Goal: Book appointment/travel/reservation

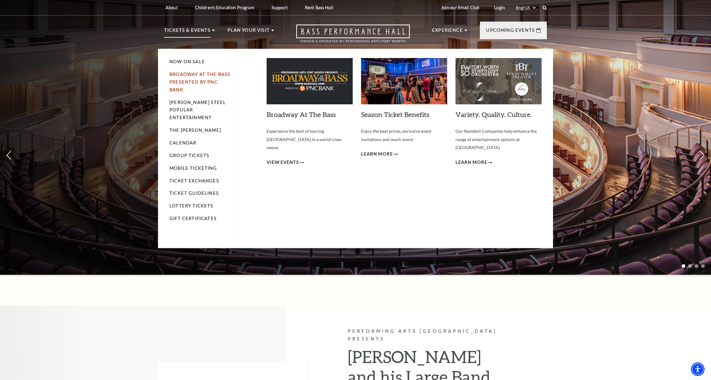
click at [187, 80] on link "Broadway At The Bass presented by PNC Bank" at bounding box center [199, 82] width 61 height 21
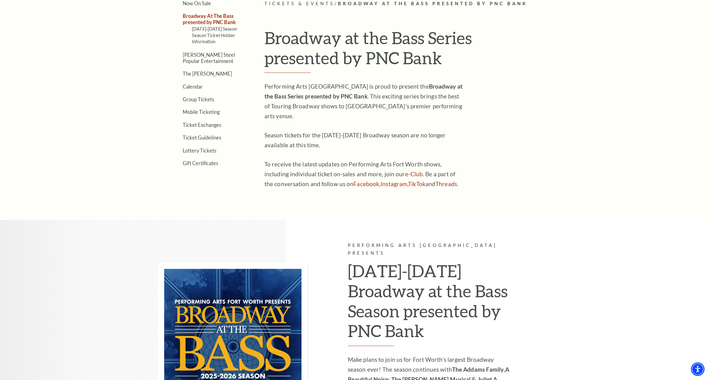
scroll to position [175, 0]
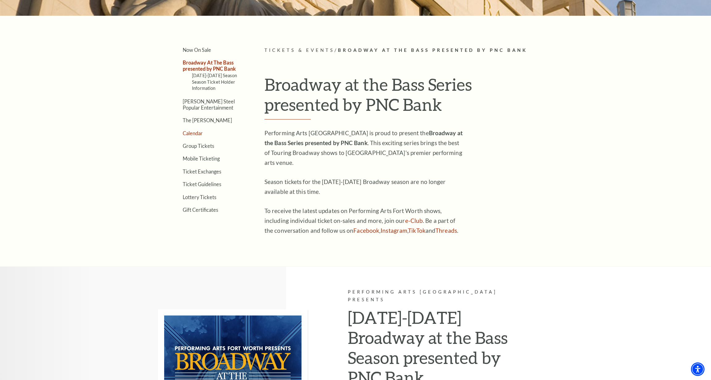
click at [196, 130] on link "Calendar" at bounding box center [193, 133] width 20 height 6
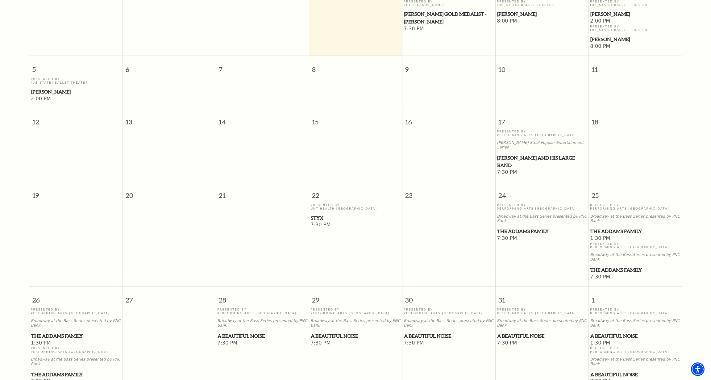
scroll to position [50, 0]
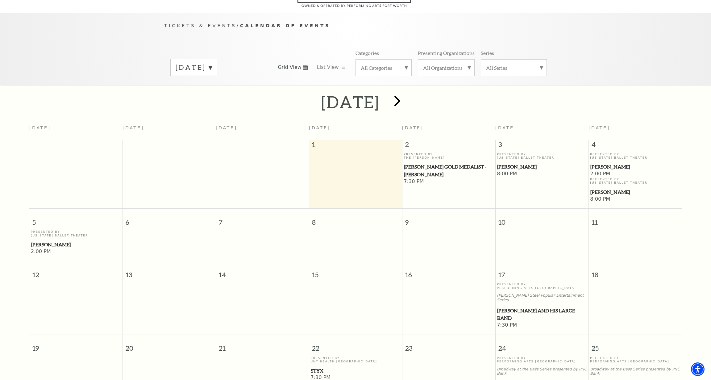
click at [406, 93] on span "next" at bounding box center [397, 101] width 18 height 18
